Goal: Navigation & Orientation: Find specific page/section

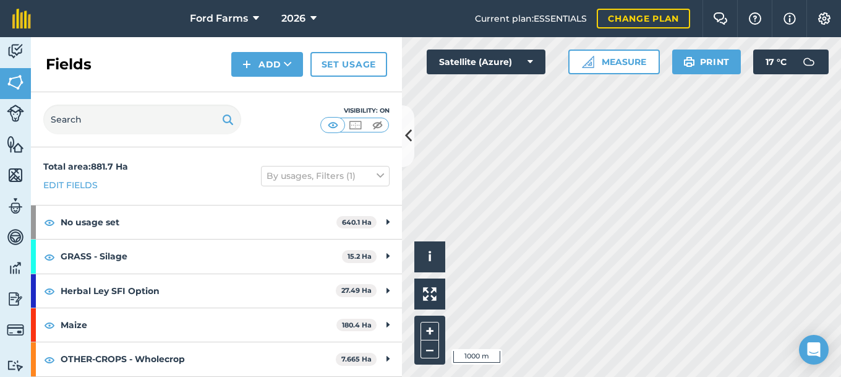
scroll to position [33, 0]
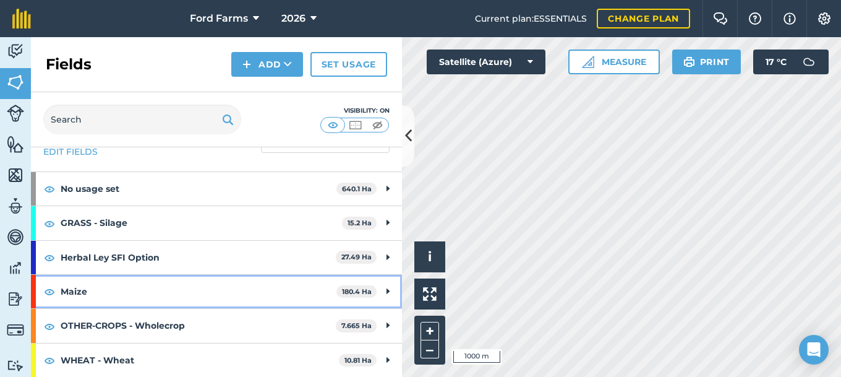
click at [362, 293] on strong "180.4 Ha" at bounding box center [357, 291] width 30 height 9
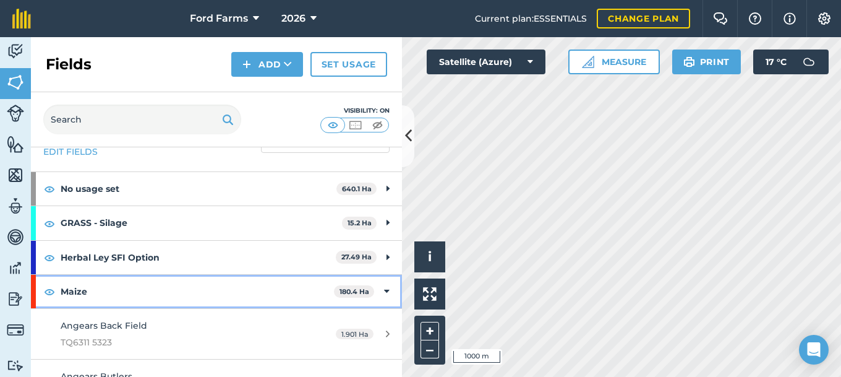
click at [386, 293] on icon at bounding box center [387, 292] width 6 height 14
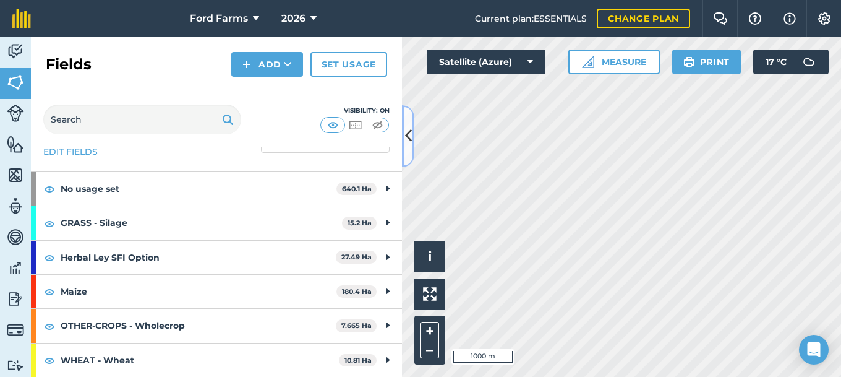
click at [413, 136] on button at bounding box center [408, 136] width 12 height 62
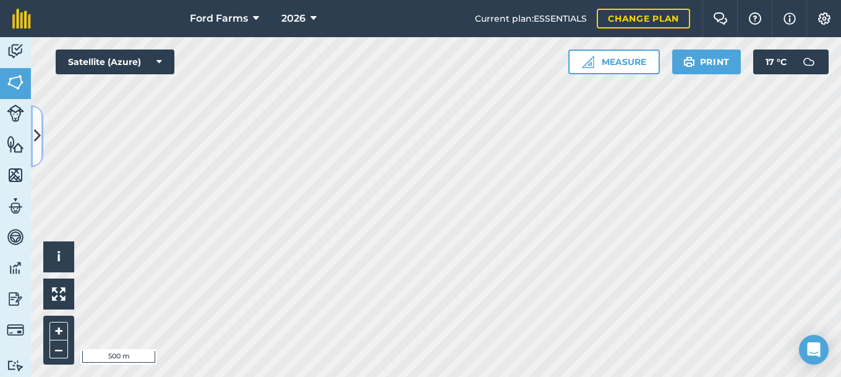
click at [40, 137] on icon at bounding box center [37, 136] width 7 height 22
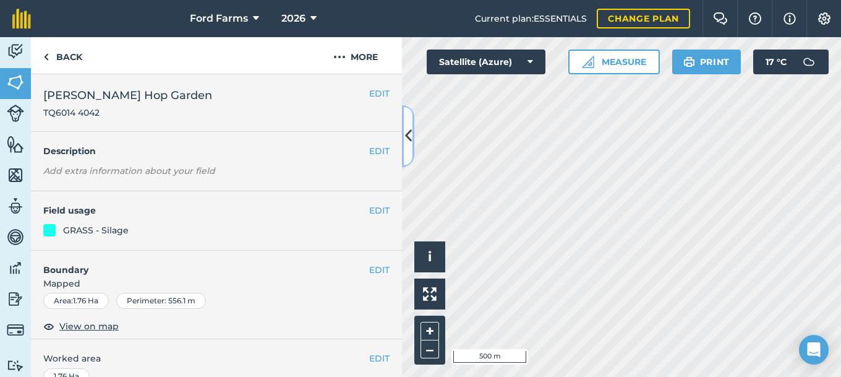
scroll to position [33, 0]
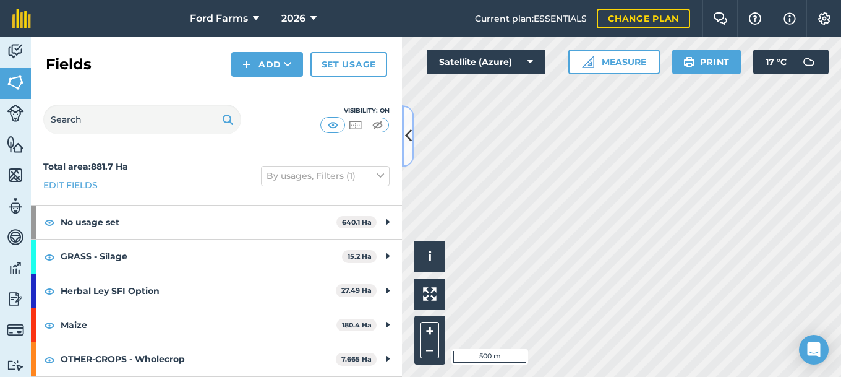
click at [411, 133] on icon at bounding box center [408, 136] width 7 height 22
